Goal: Find specific page/section: Find specific page/section

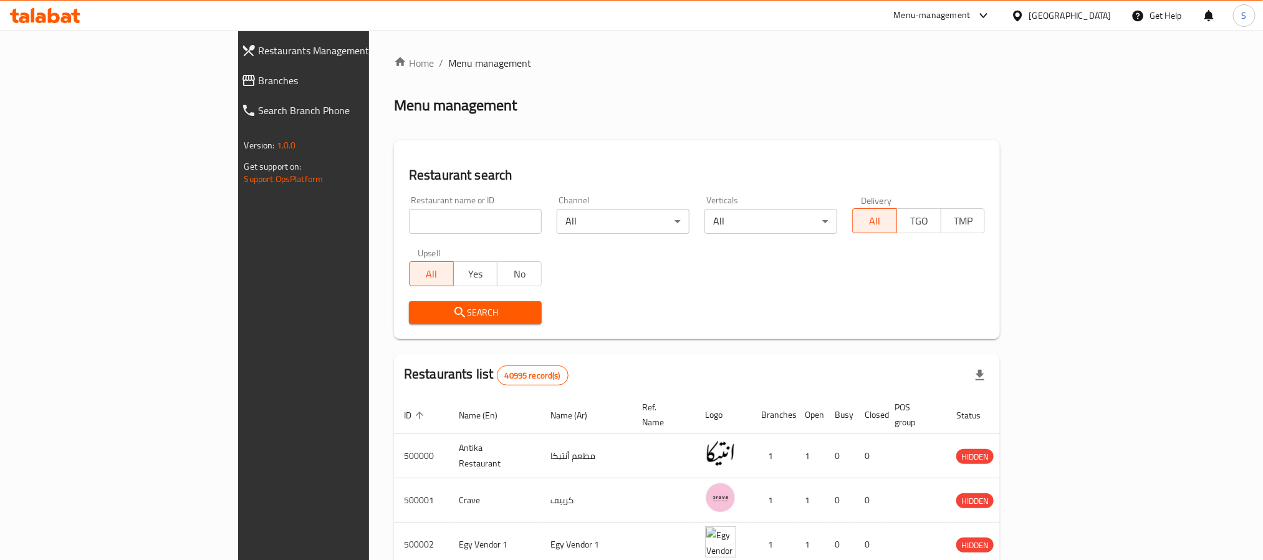
click at [409, 224] on input "search" at bounding box center [475, 221] width 133 height 25
paste input "Slice"
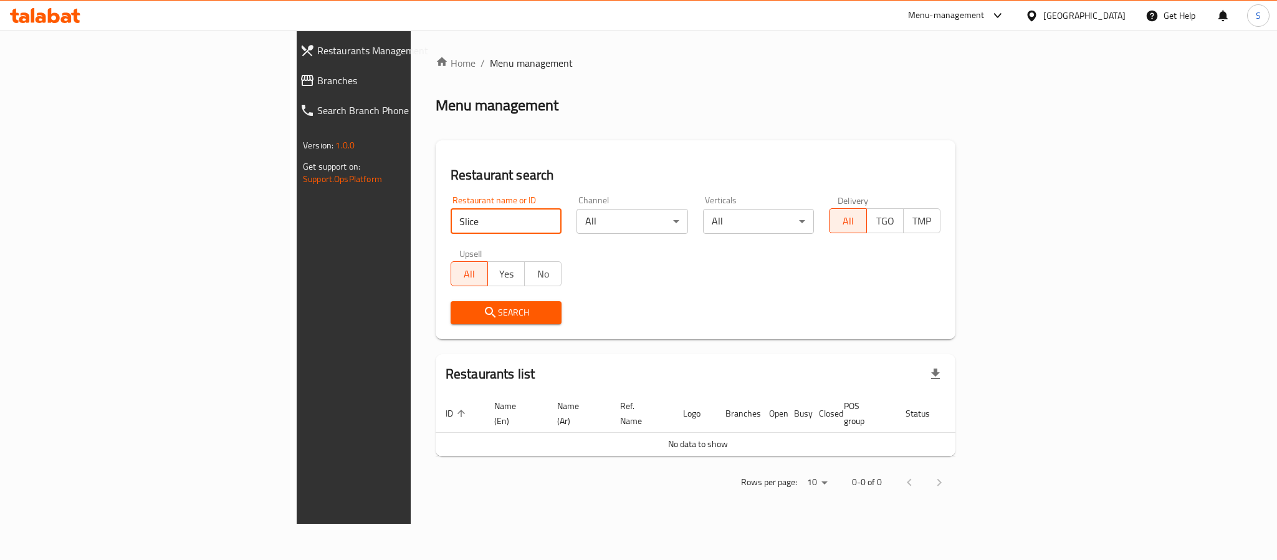
click button "Search" at bounding box center [507, 312] width 112 height 23
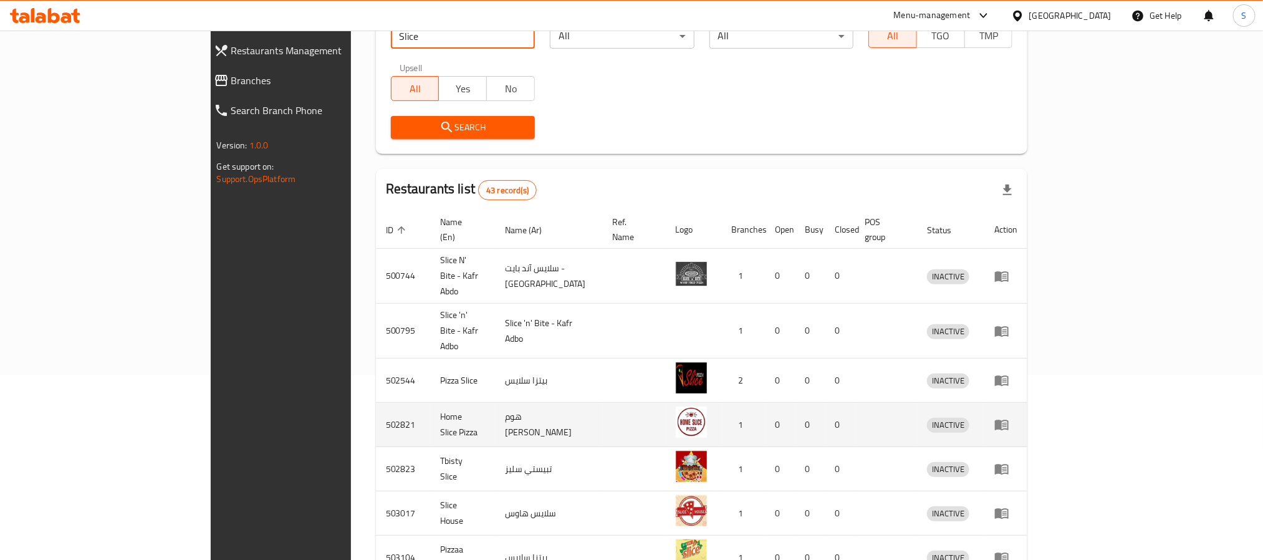
scroll to position [187, 0]
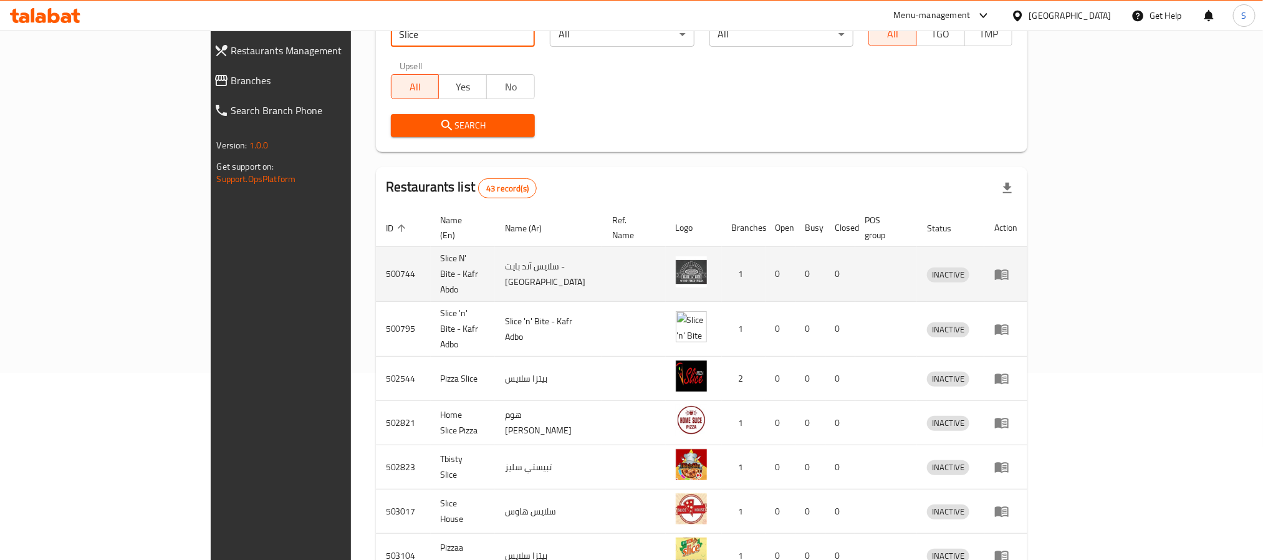
click at [535, 255] on td "سلايس آند بايت - [GEOGRAPHIC_DATA]" at bounding box center [548, 274] width 107 height 55
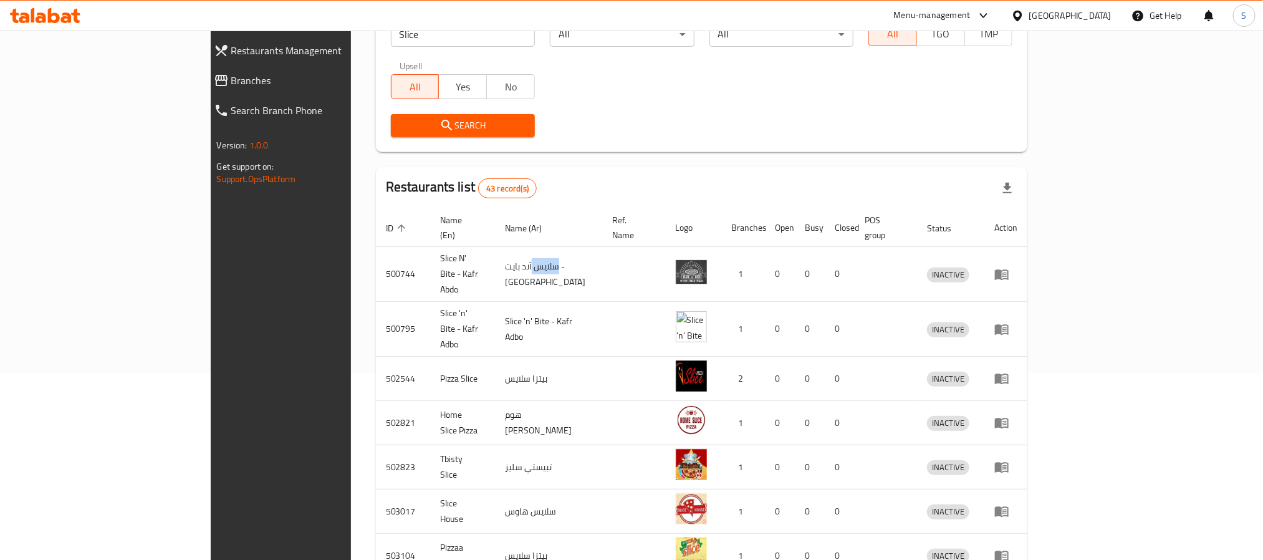
copy td "سلايس"
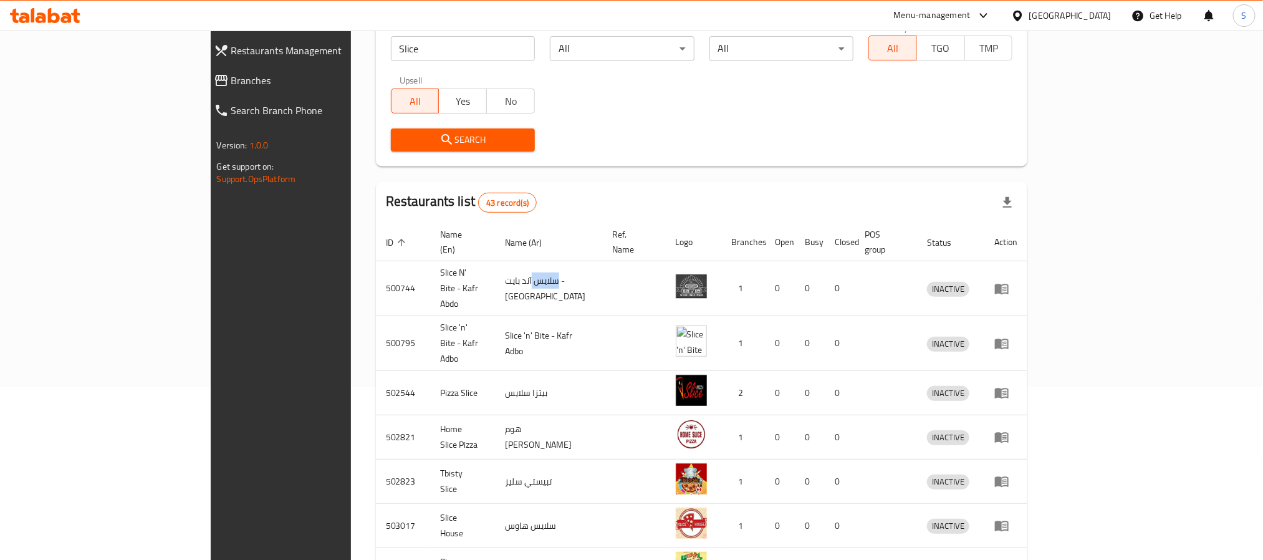
scroll to position [0, 0]
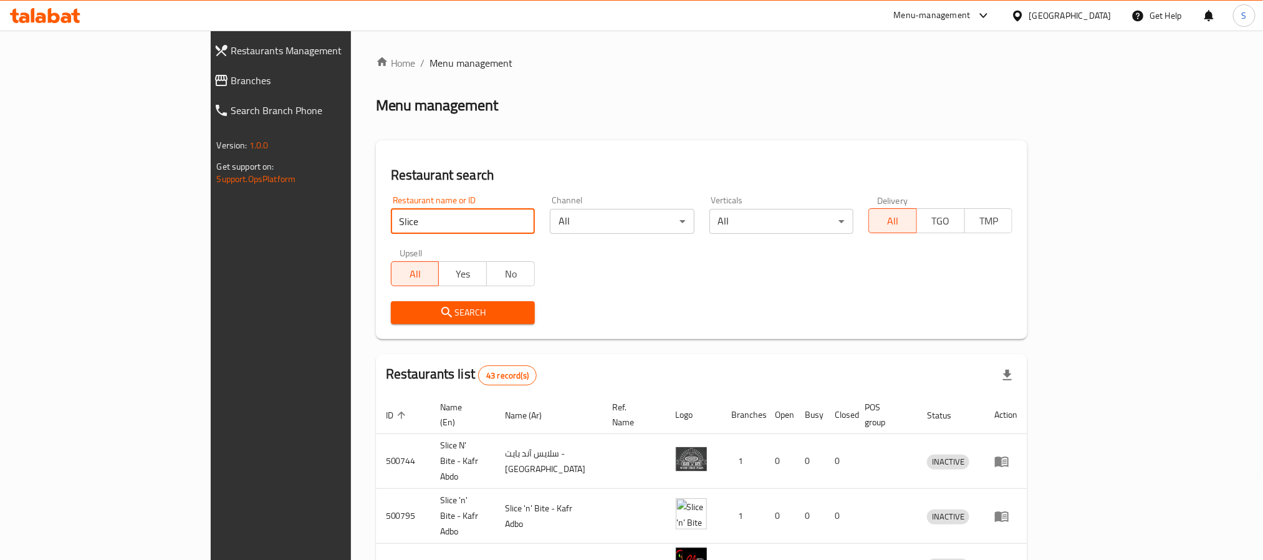
click at [391, 223] on input "Slice" at bounding box center [463, 221] width 144 height 25
paste input "hak"
type input "Shake"
click button "Search" at bounding box center [463, 312] width 144 height 23
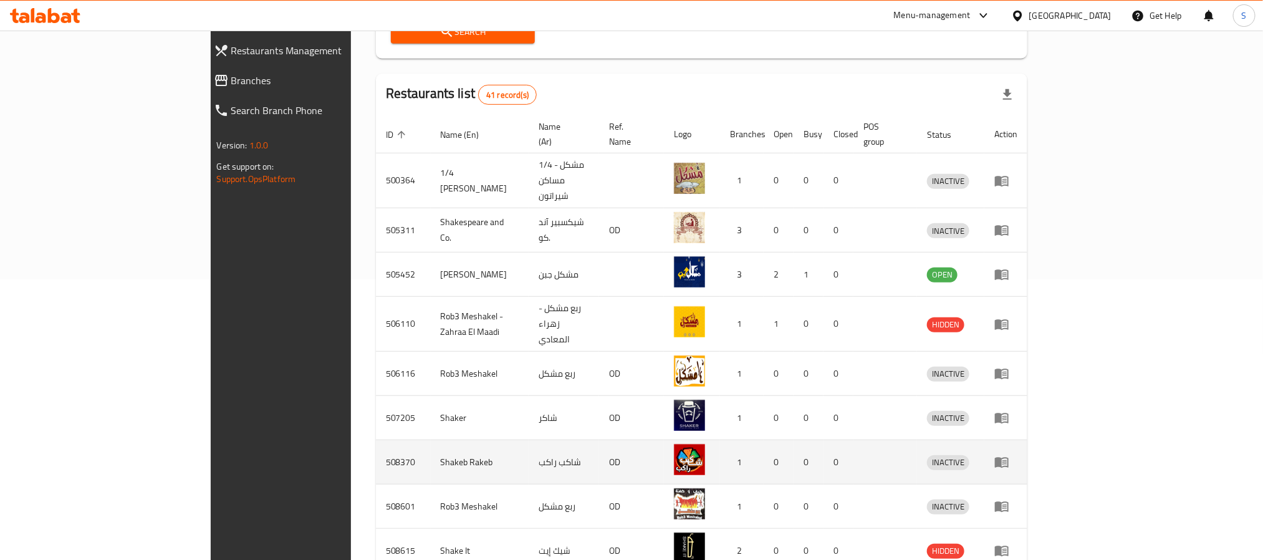
scroll to position [374, 0]
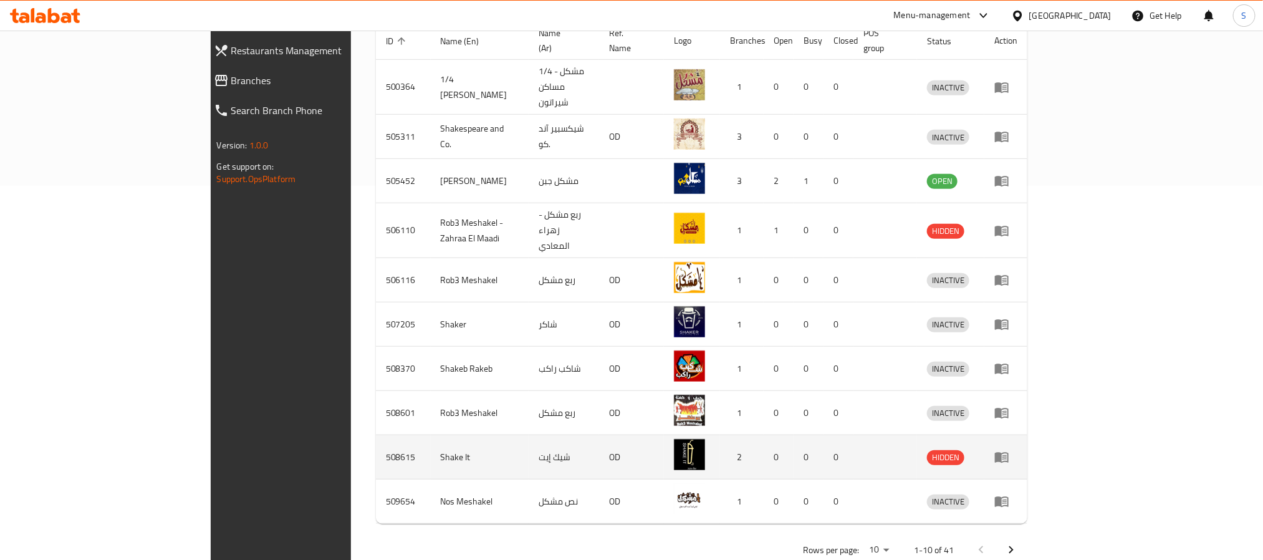
click at [529, 435] on td "شيك إيت" at bounding box center [564, 457] width 70 height 44
copy td "شيك"
